Goal: Task Accomplishment & Management: Manage account settings

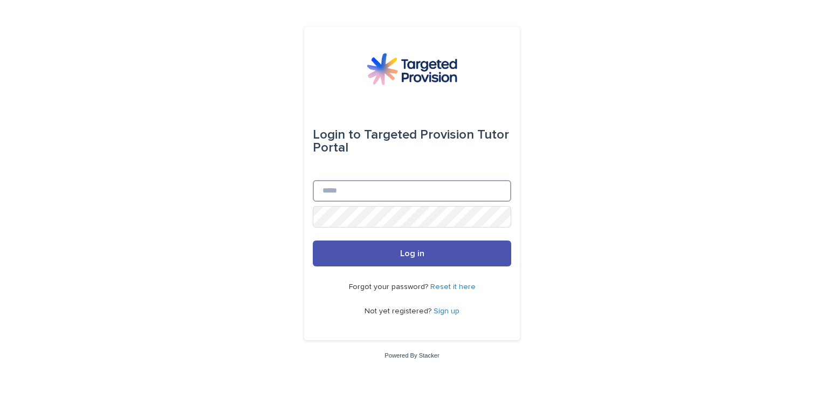
click at [362, 188] on input "Email" at bounding box center [412, 191] width 198 height 22
type input "**********"
click at [313, 240] on button "Log in" at bounding box center [412, 253] width 198 height 26
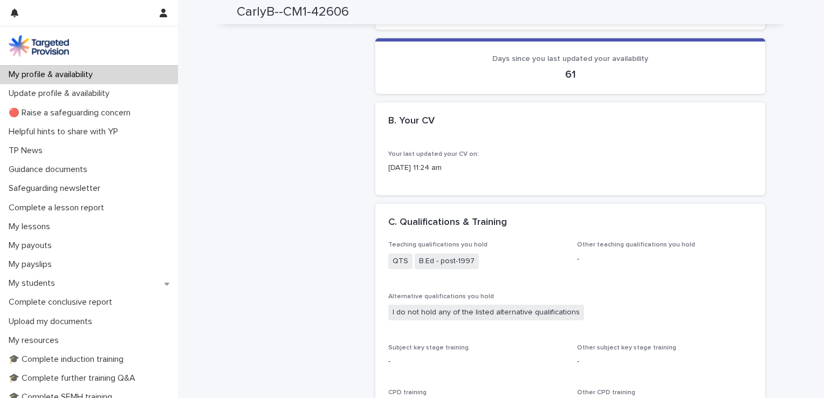
scroll to position [755, 0]
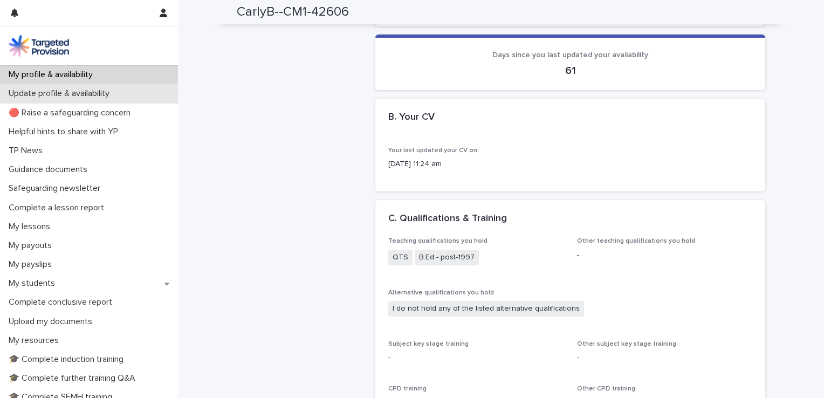
click at [69, 88] on p "Update profile & availability" at bounding box center [61, 93] width 114 height 10
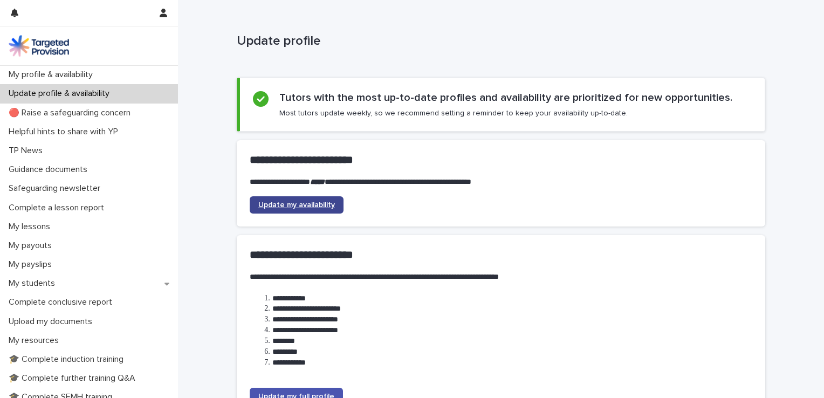
click at [325, 211] on link "Update my availability" at bounding box center [297, 204] width 94 height 17
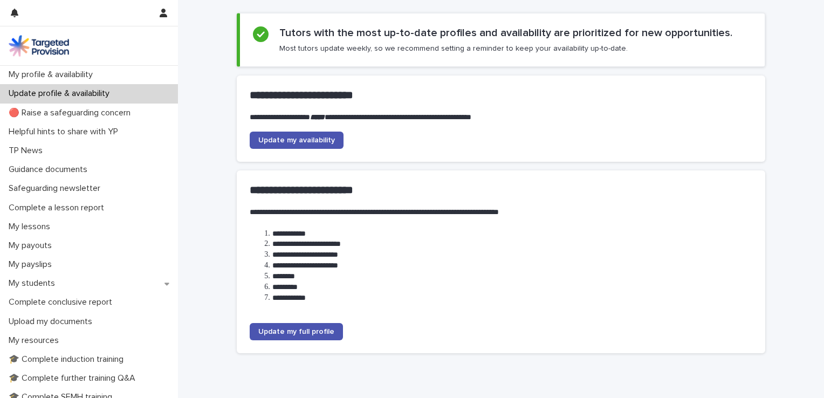
scroll to position [46, 0]
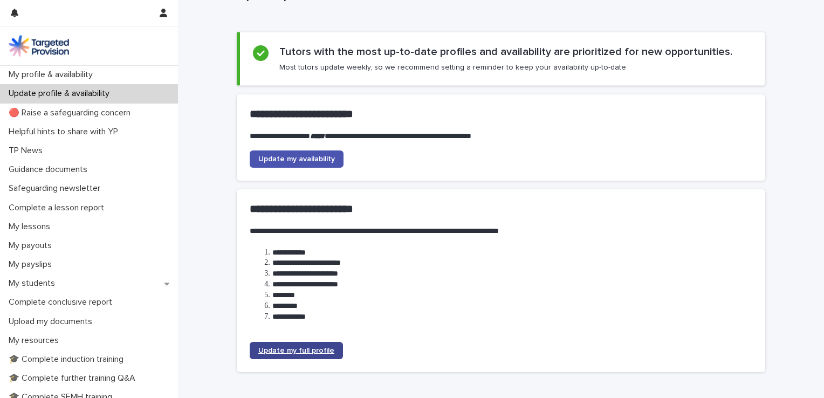
click at [304, 350] on span "Update my full profile" at bounding box center [296, 351] width 76 height 8
click at [308, 356] on link "Update my full profile" at bounding box center [296, 350] width 93 height 17
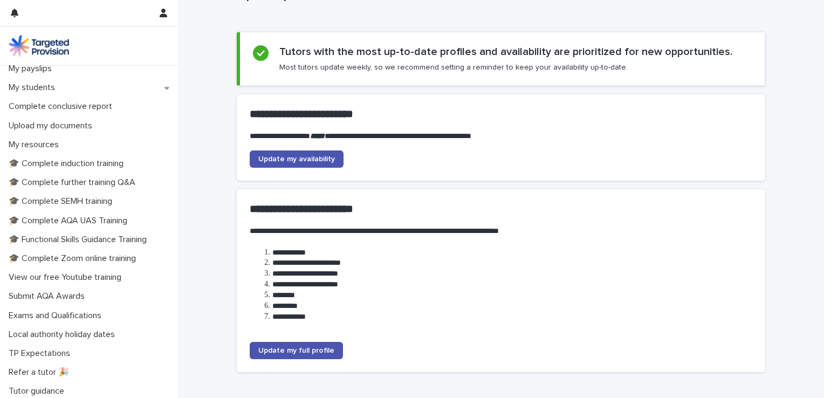
scroll to position [0, 0]
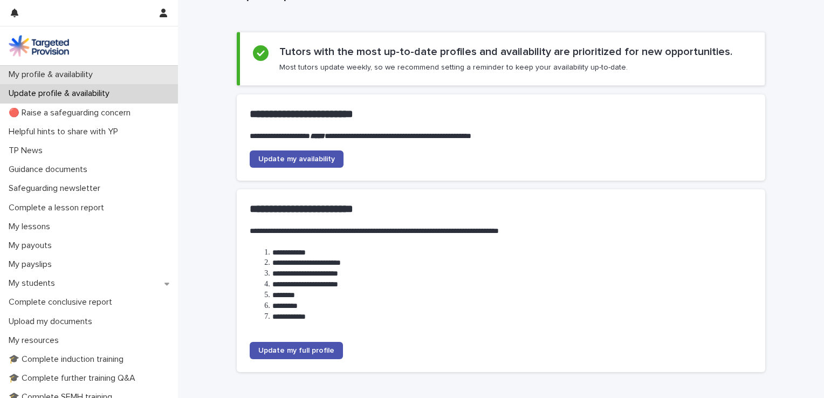
click at [132, 68] on div "My profile & availability" at bounding box center [89, 74] width 178 height 19
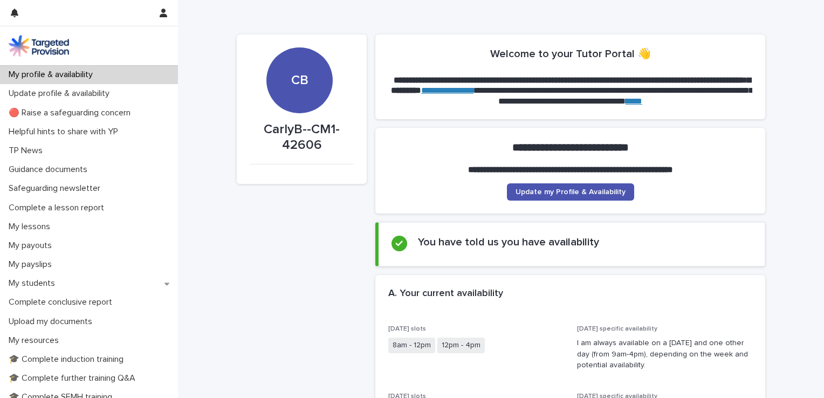
click at [287, 78] on div "CB" at bounding box center [299, 47] width 66 height 81
click at [162, 14] on icon "button" at bounding box center [164, 13] width 8 height 9
click at [295, 104] on div at bounding box center [412, 199] width 824 height 398
click at [304, 142] on p "CarlyB--CM1-42606" at bounding box center [302, 137] width 104 height 31
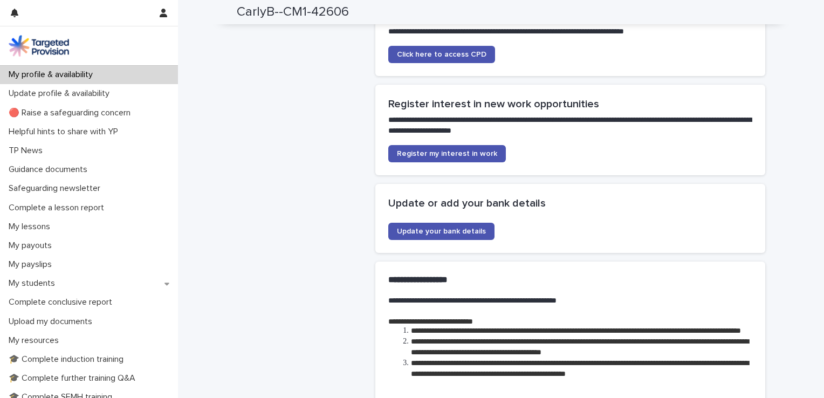
scroll to position [2980, 0]
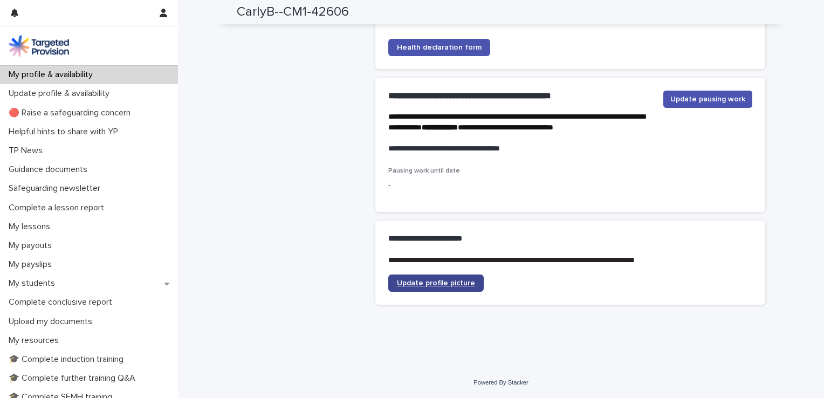
click at [463, 284] on span "Update profile picture" at bounding box center [436, 283] width 78 height 8
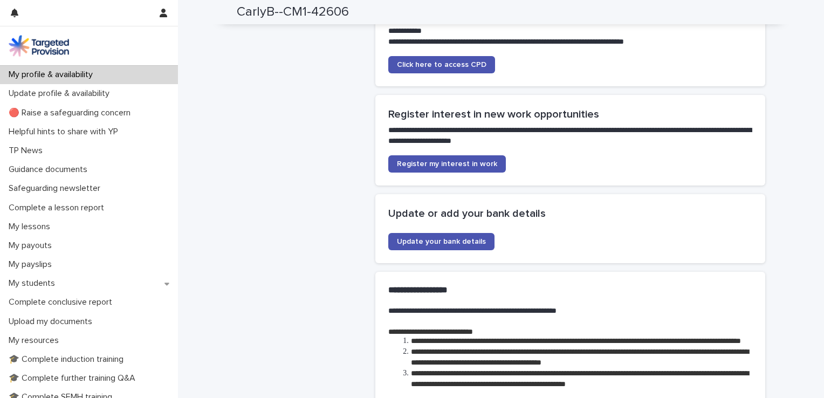
scroll to position [2620, 0]
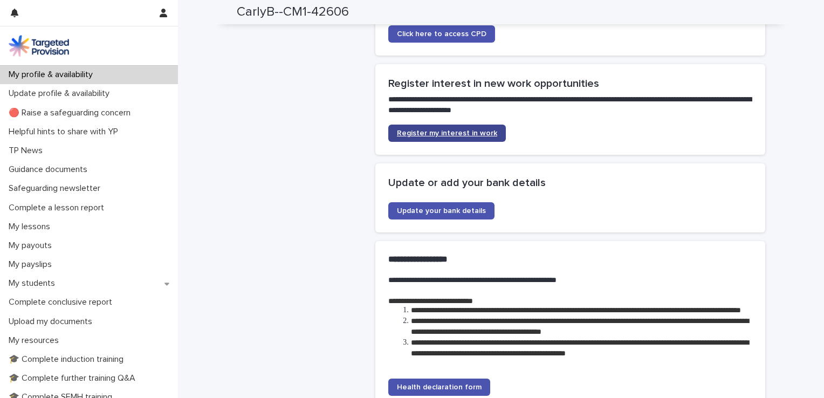
click at [462, 142] on link "Register my interest in work" at bounding box center [447, 133] width 118 height 17
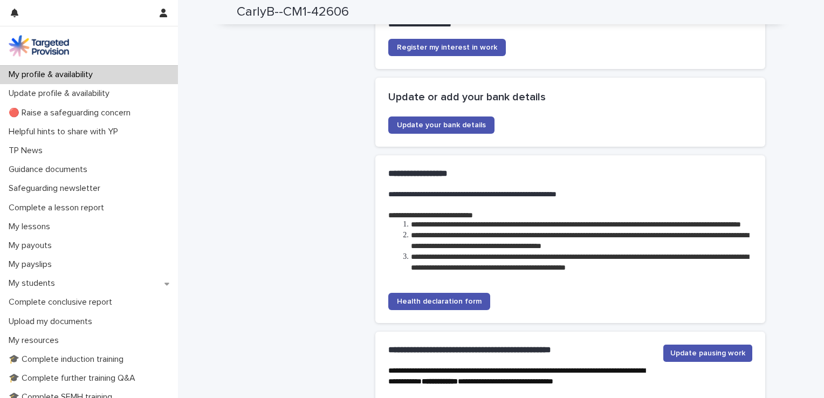
scroll to position [2695, 0]
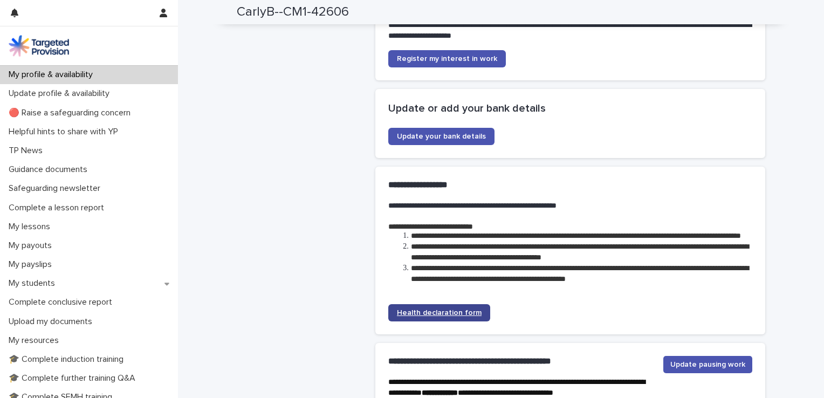
click at [460, 316] on span "Health declaration form" at bounding box center [439, 313] width 85 height 8
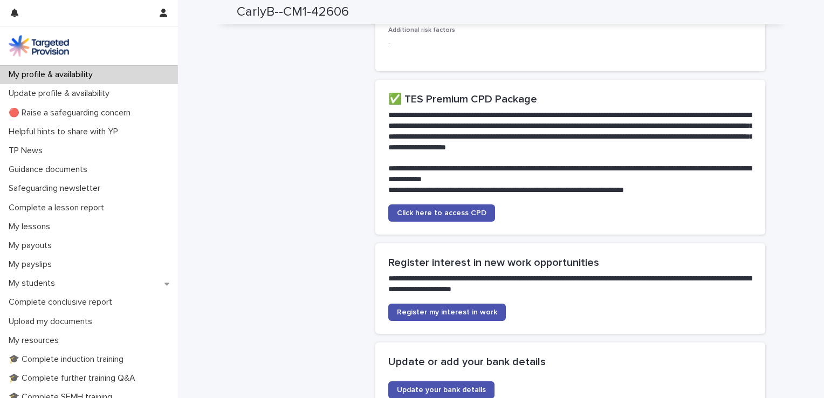
scroll to position [0, 0]
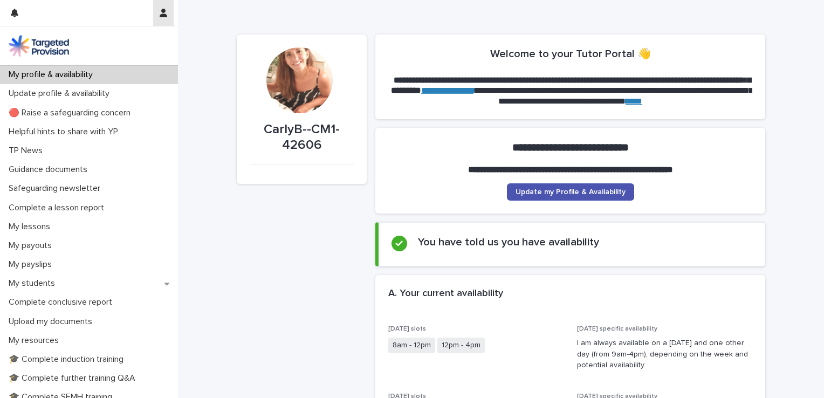
click at [163, 16] on icon "button" at bounding box center [164, 13] width 8 height 9
click at [106, 47] on p "Log Out" at bounding box center [132, 46] width 68 height 18
